Goal: Find specific page/section: Find specific page/section

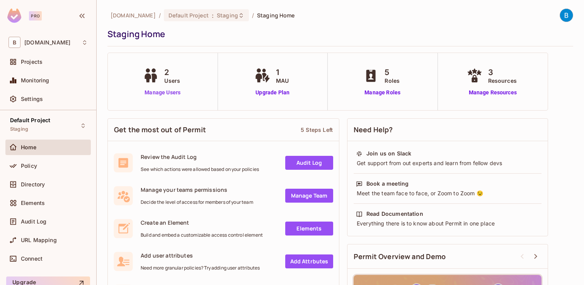
click at [168, 92] on link "Manage Users" at bounding box center [162, 92] width 43 height 8
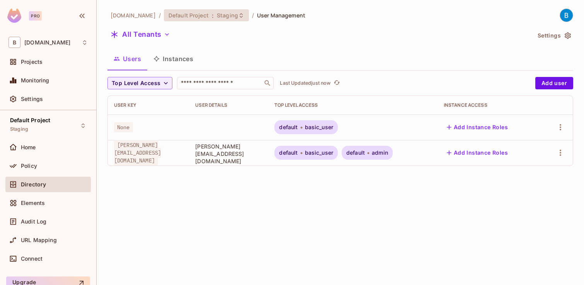
click at [198, 17] on span "Default Project" at bounding box center [188, 15] width 40 height 7
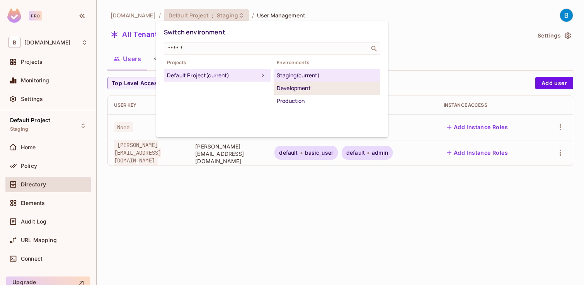
click at [285, 82] on li "Development" at bounding box center [327, 88] width 107 height 13
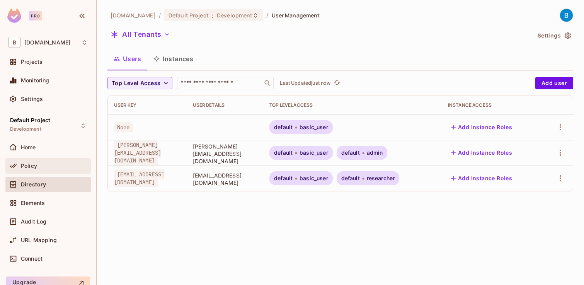
click at [48, 163] on div "Policy" at bounding box center [54, 166] width 67 height 6
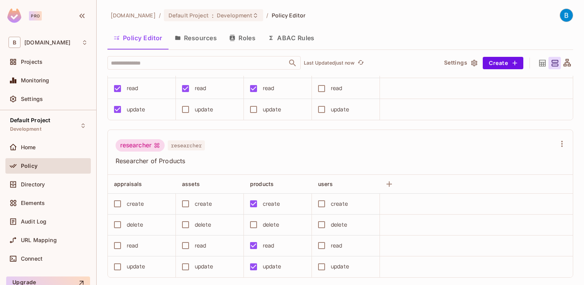
scroll to position [260, 0]
